Goal: Information Seeking & Learning: Learn about a topic

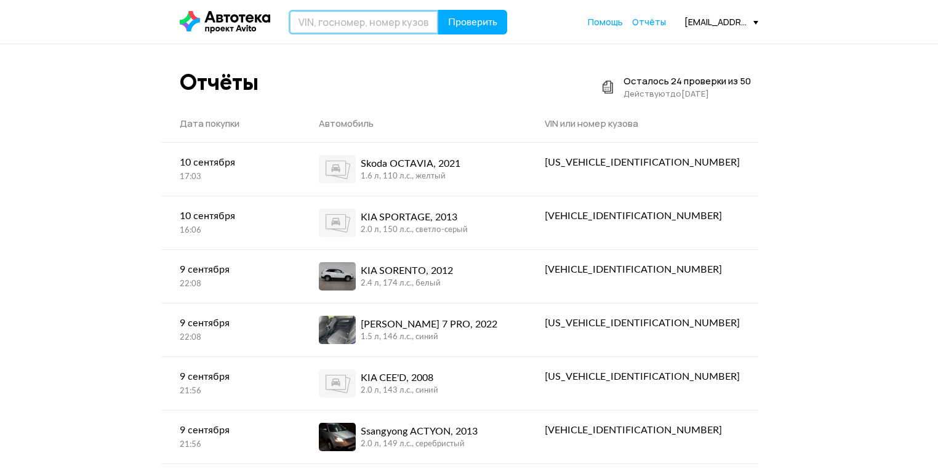
paste input "[VEHICLE_IDENTIFICATION_NUMBER]"
type input "[VEHICLE_IDENTIFICATION_NUMBER]"
click at [470, 5] on header "[VEHICLE_IDENTIFICATION_NUMBER] Проверить Помощь Отчёты [EMAIL_ADDRESS][DOMAIN_…" at bounding box center [469, 22] width 938 height 44
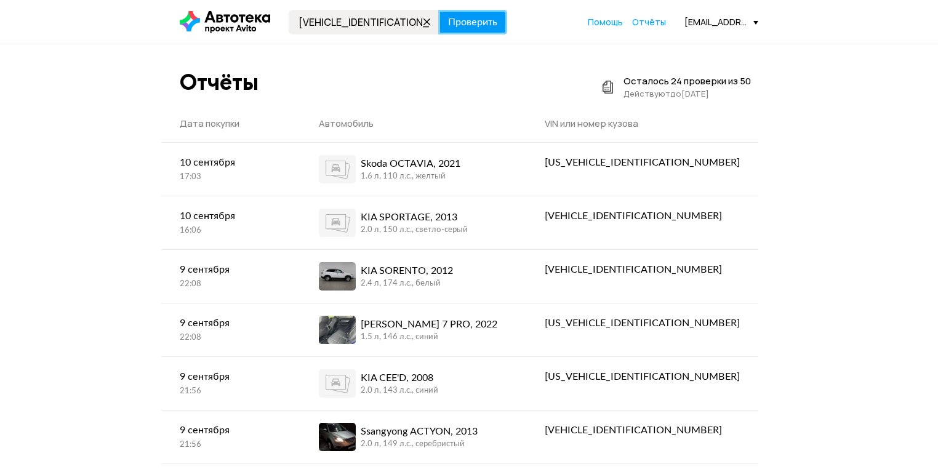
click at [468, 23] on span "Проверить" at bounding box center [472, 22] width 49 height 10
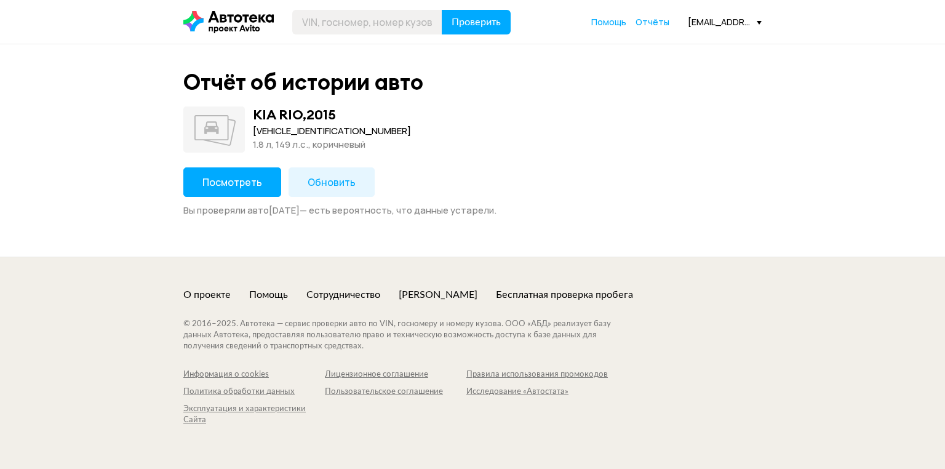
click at [257, 175] on button "Посмотреть" at bounding box center [232, 182] width 98 height 30
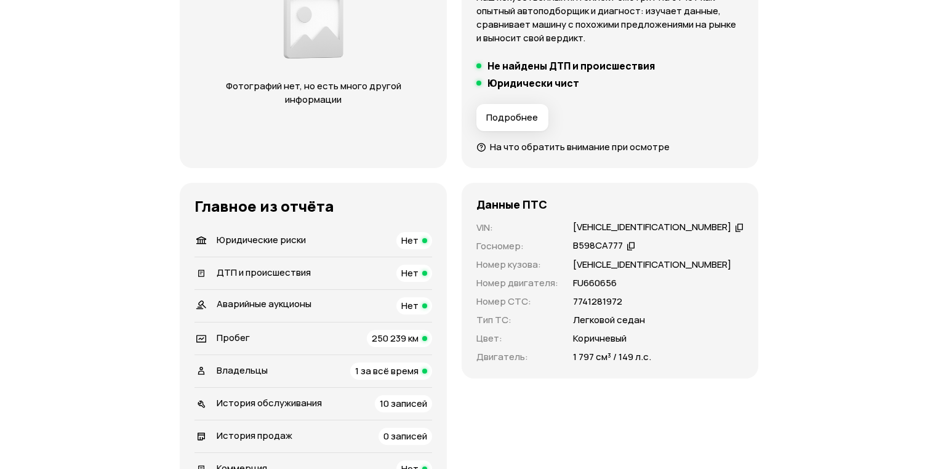
scroll to position [295, 0]
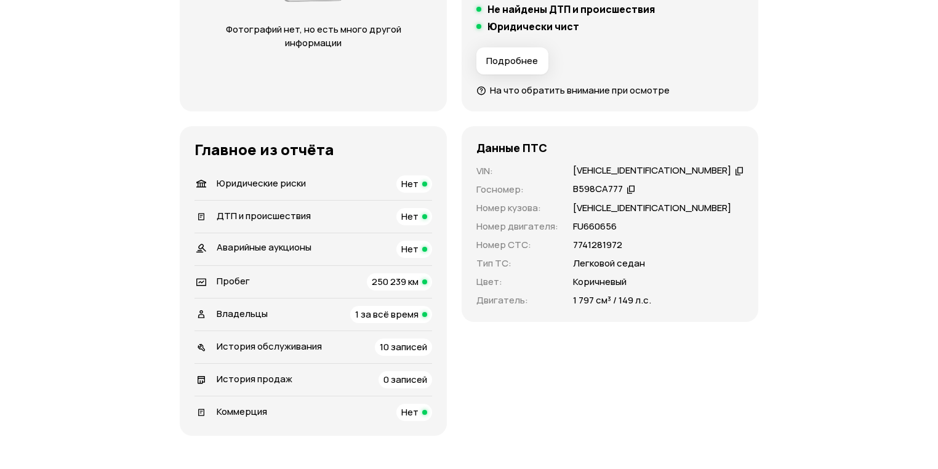
click at [405, 283] on span "250 239 км" at bounding box center [395, 281] width 47 height 13
click at [402, 281] on span "250 239 км" at bounding box center [395, 281] width 47 height 13
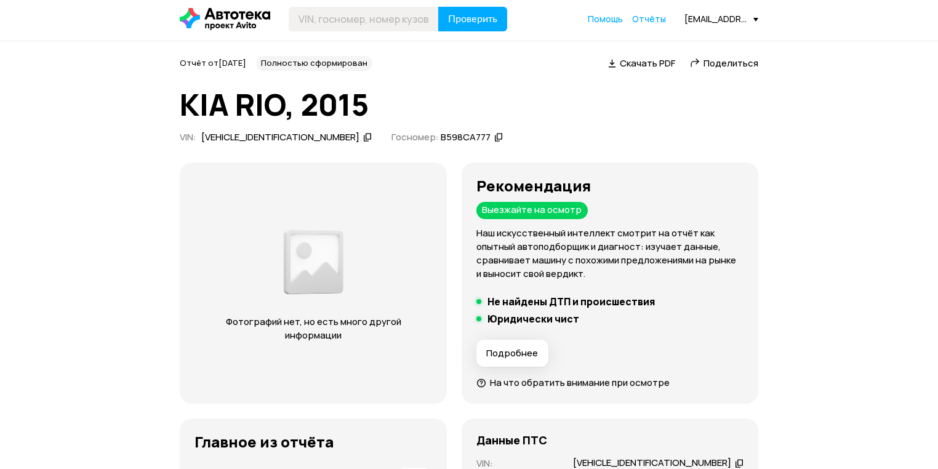
scroll to position [0, 0]
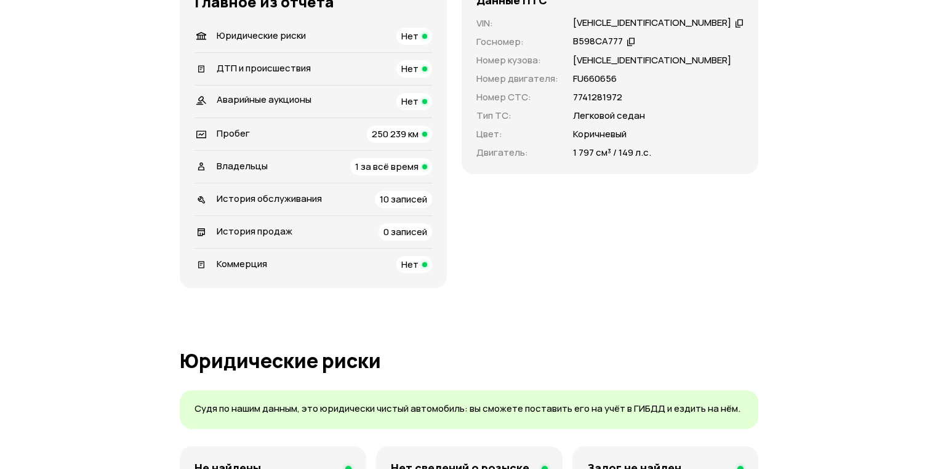
click at [416, 138] on span "250 239 км" at bounding box center [395, 133] width 47 height 13
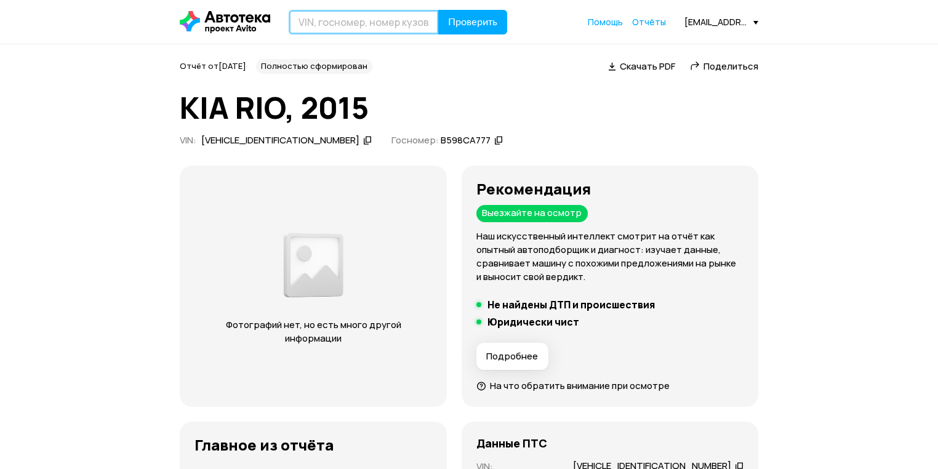
paste input "[US_VEHICLE_IDENTIFICATION_NUMBER]"
type input "[US_VEHICLE_IDENTIFICATION_NUMBER]"
click at [391, 143] on span "Госномер:" at bounding box center [414, 140] width 47 height 13
click at [480, 37] on header "[US_VEHICLE_IDENTIFICATION_NUMBER] Проверить Помощь Отчёты [EMAIL_ADDRESS][DOMA…" at bounding box center [469, 22] width 938 height 44
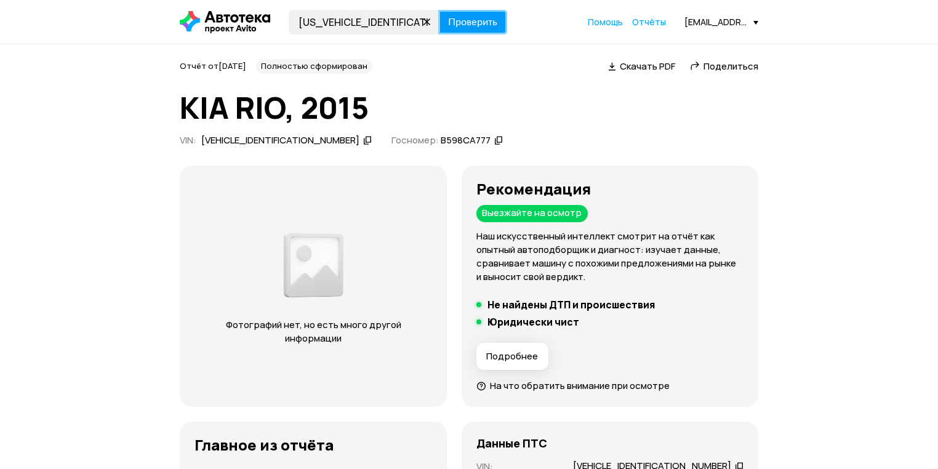
click at [481, 25] on span "Проверить" at bounding box center [472, 22] width 49 height 10
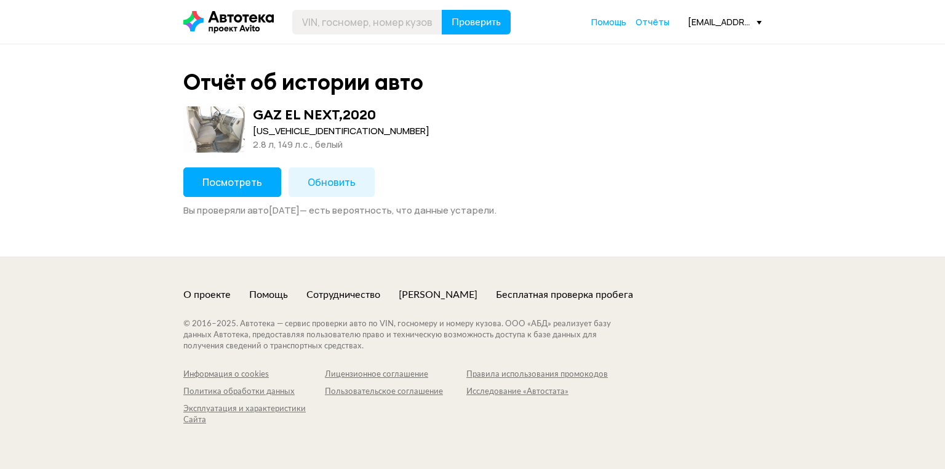
click at [265, 180] on button "Посмотреть" at bounding box center [232, 182] width 98 height 30
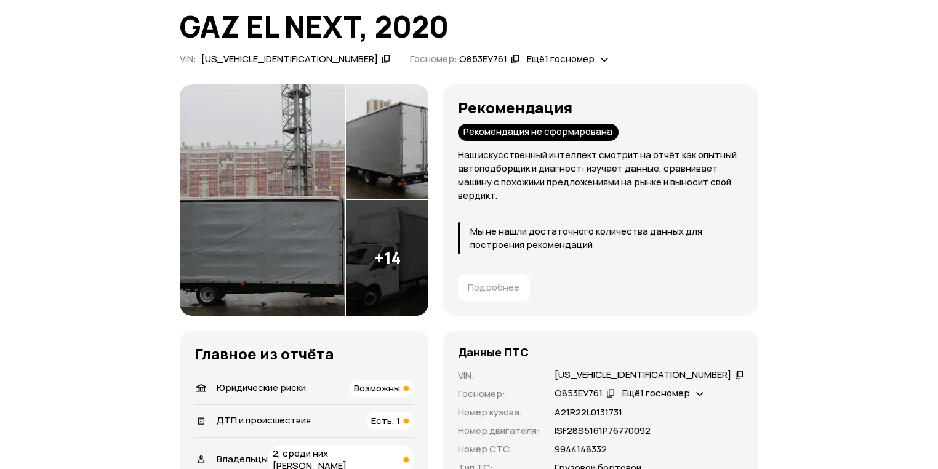
scroll to position [148, 0]
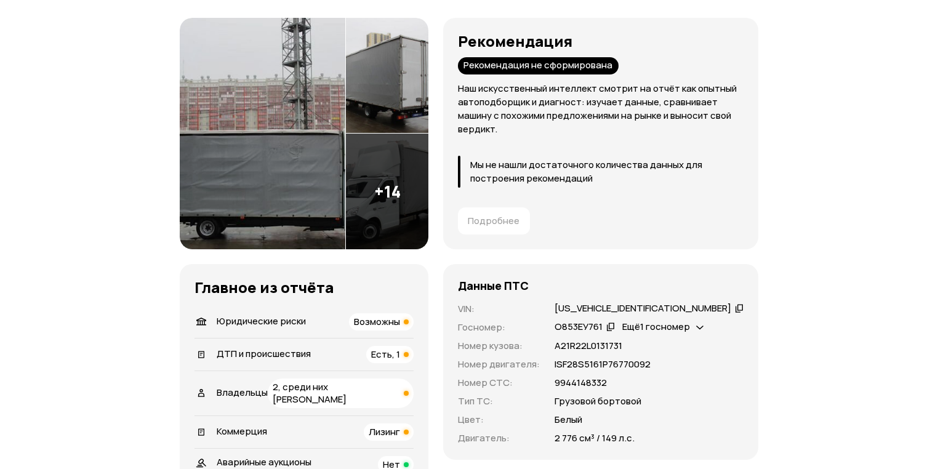
click at [400, 326] on span "Возможны" at bounding box center [377, 321] width 46 height 13
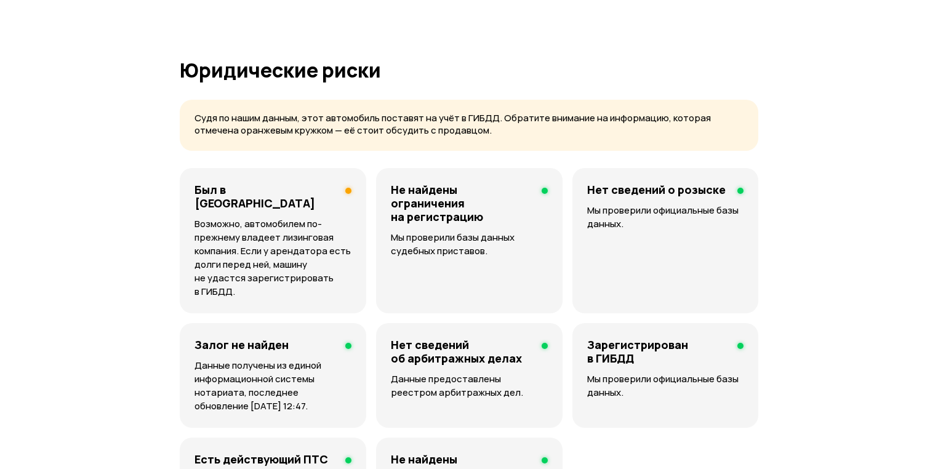
scroll to position [732, 0]
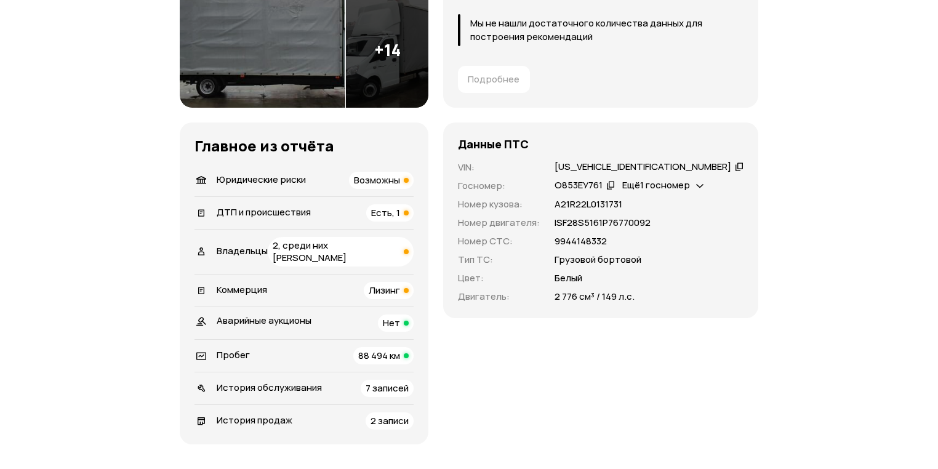
click at [414, 220] on div "Есть, 1" at bounding box center [389, 212] width 47 height 17
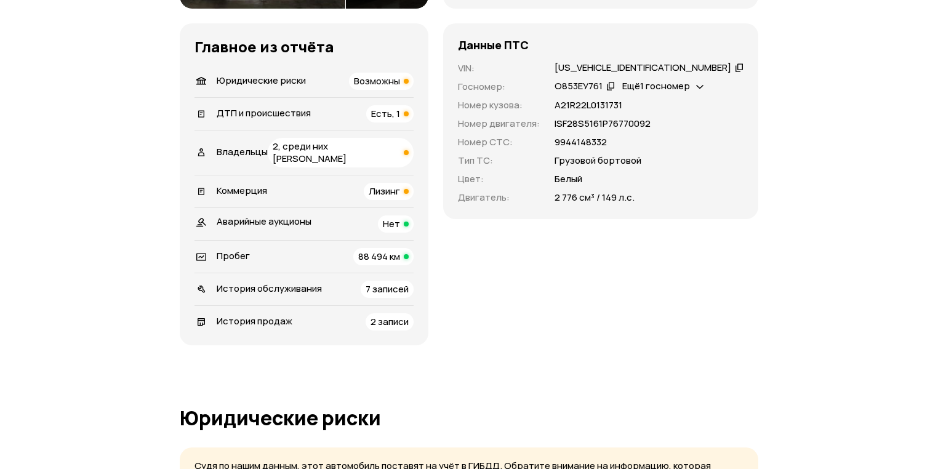
click at [346, 145] on span "2, среди них [PERSON_NAME]" at bounding box center [310, 152] width 74 height 25
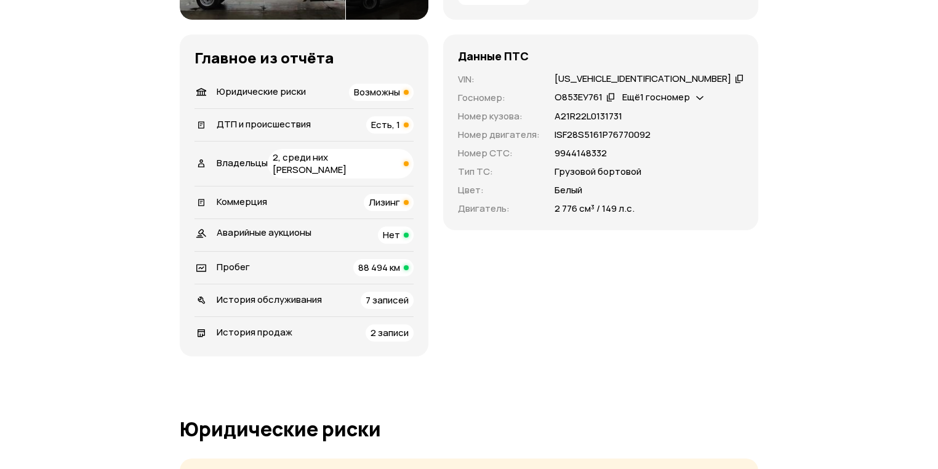
scroll to position [369, 0]
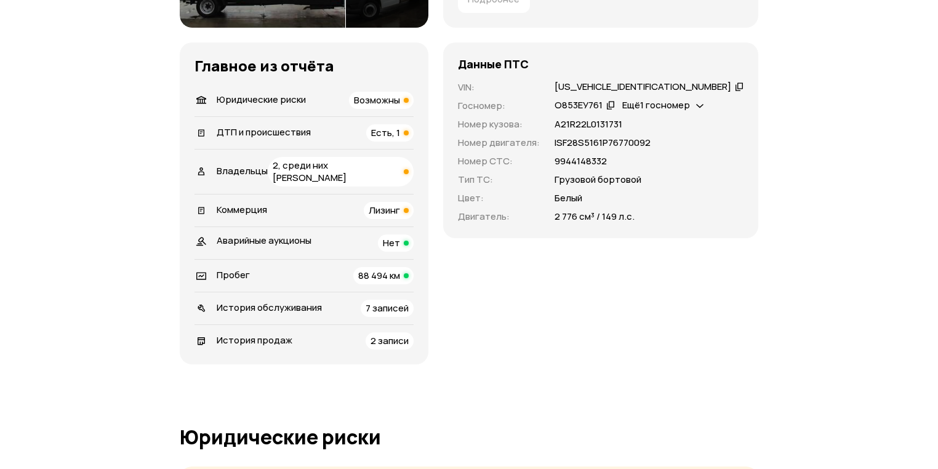
click at [400, 204] on span "Лизинг" at bounding box center [384, 210] width 31 height 13
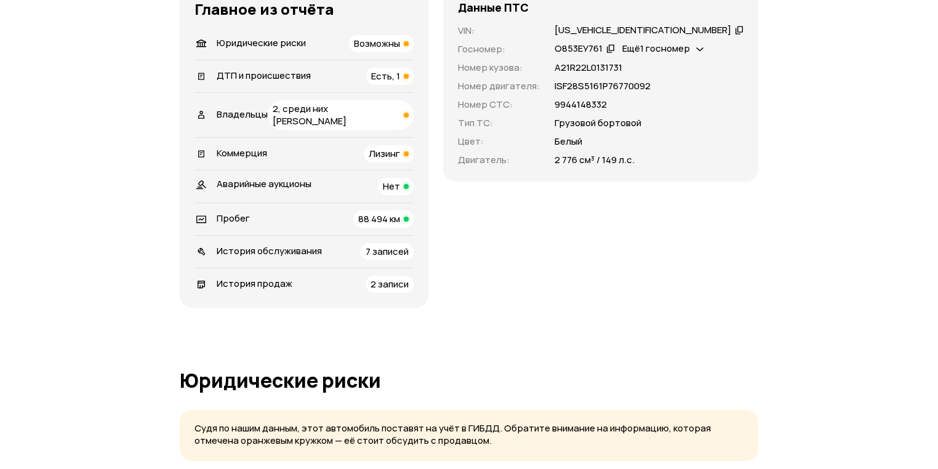
scroll to position [384, 0]
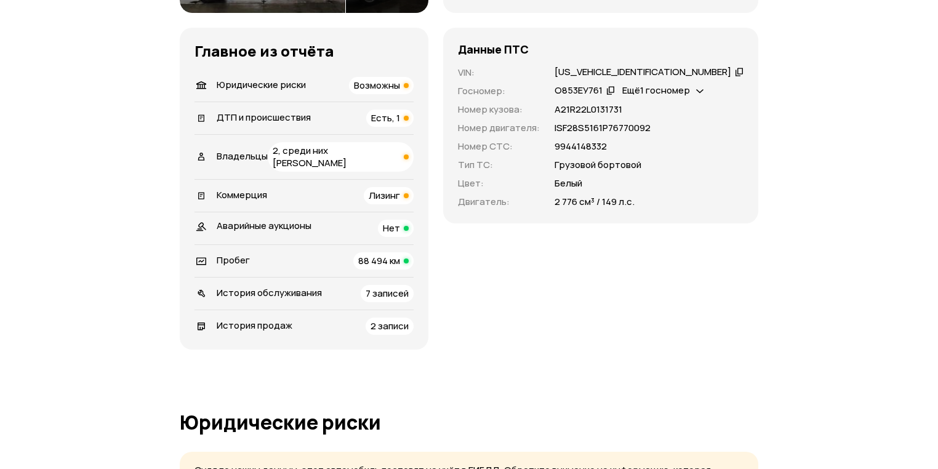
click at [414, 252] on div "88 494 км" at bounding box center [383, 260] width 60 height 17
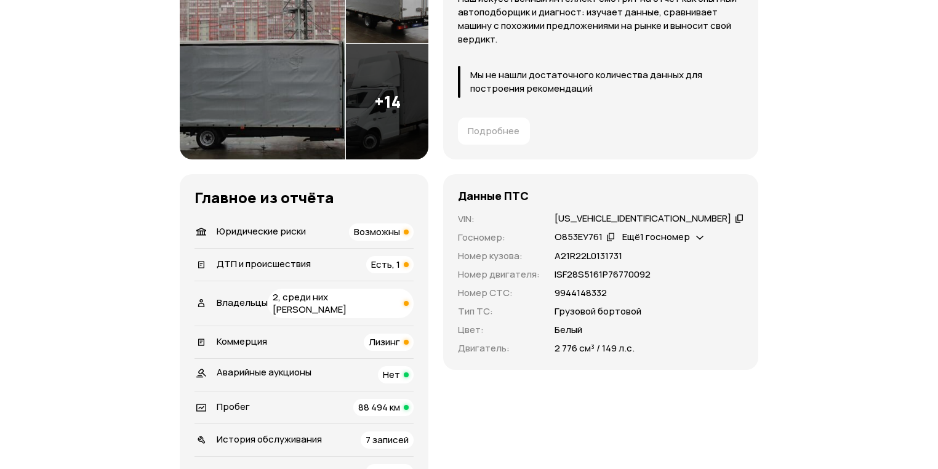
scroll to position [0, 0]
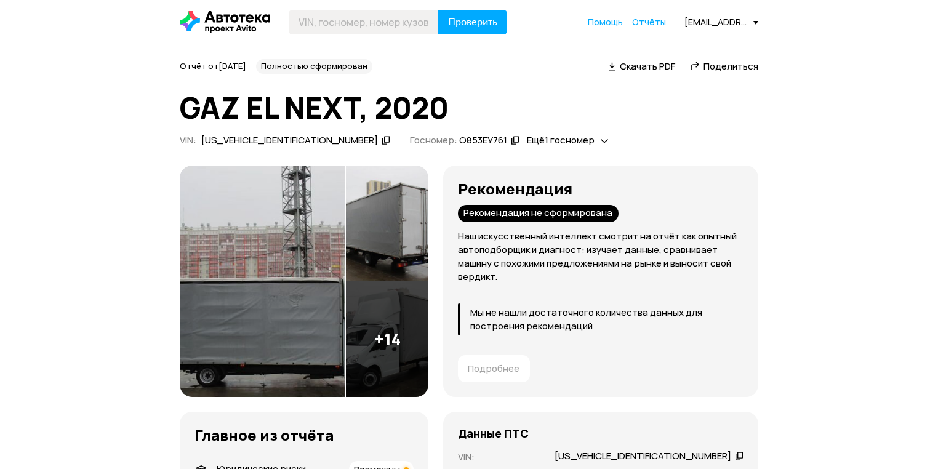
click at [711, 22] on div "[EMAIL_ADDRESS][DOMAIN_NAME]" at bounding box center [721, 22] width 74 height 12
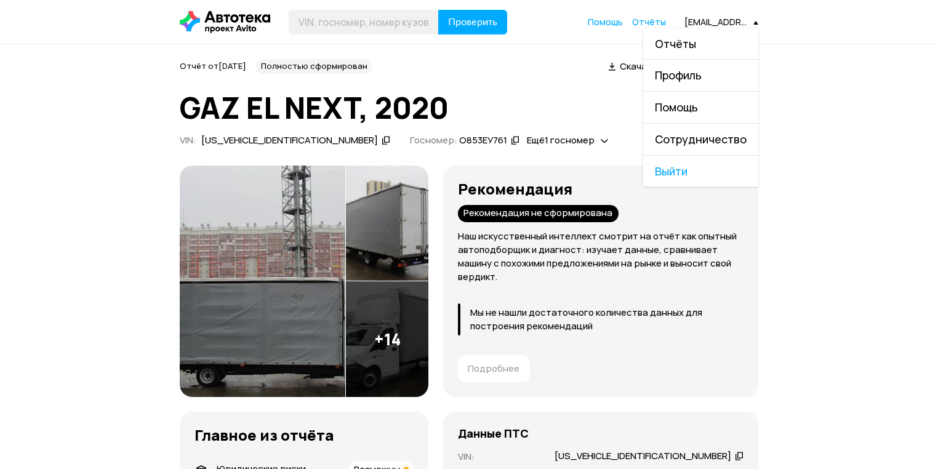
click at [711, 40] on link "Отчёты" at bounding box center [700, 43] width 115 height 31
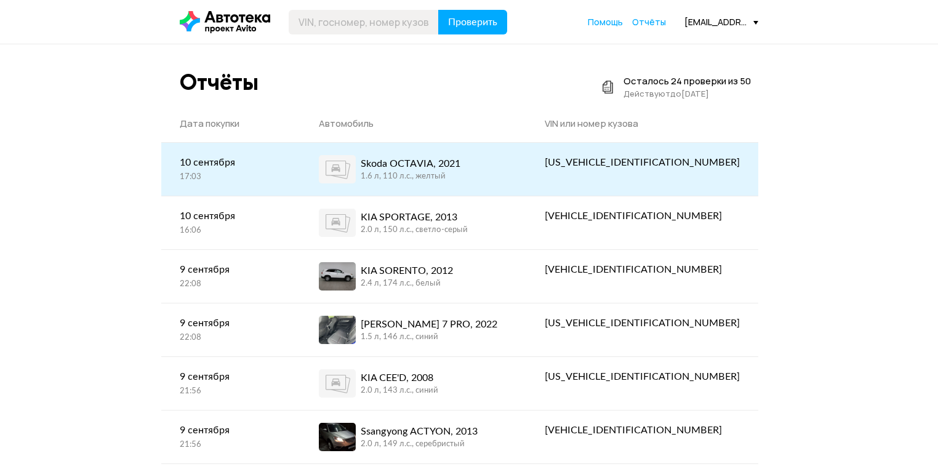
click at [460, 166] on div "Skoda OCTAVIA, 2021" at bounding box center [411, 163] width 100 height 15
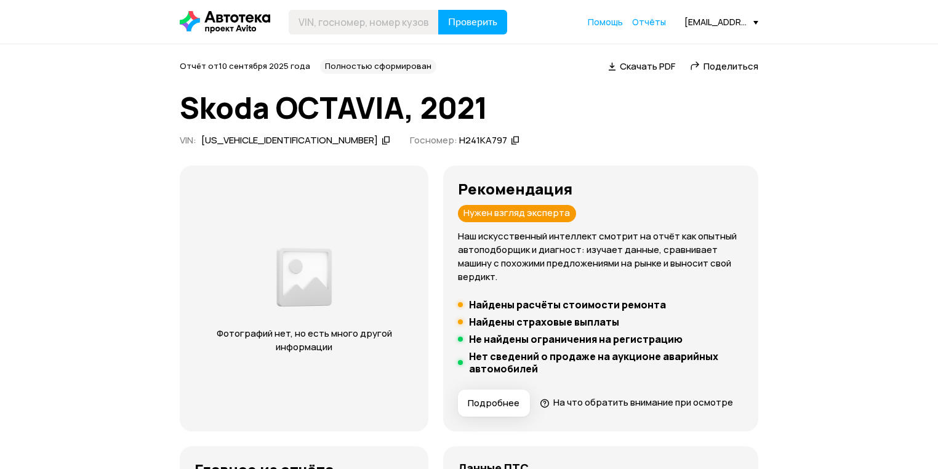
click at [732, 22] on div "[EMAIL_ADDRESS][DOMAIN_NAME]" at bounding box center [721, 22] width 74 height 12
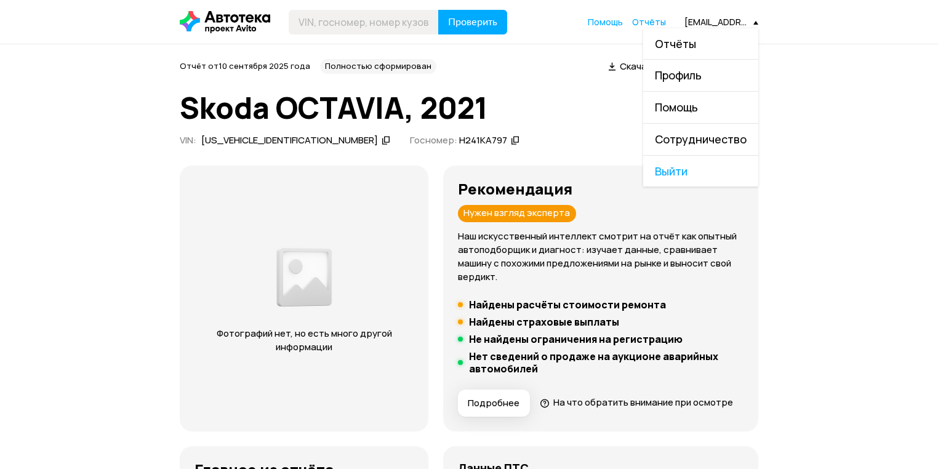
click at [713, 41] on link "Отчёты" at bounding box center [700, 43] width 115 height 31
